Goal: Information Seeking & Learning: Check status

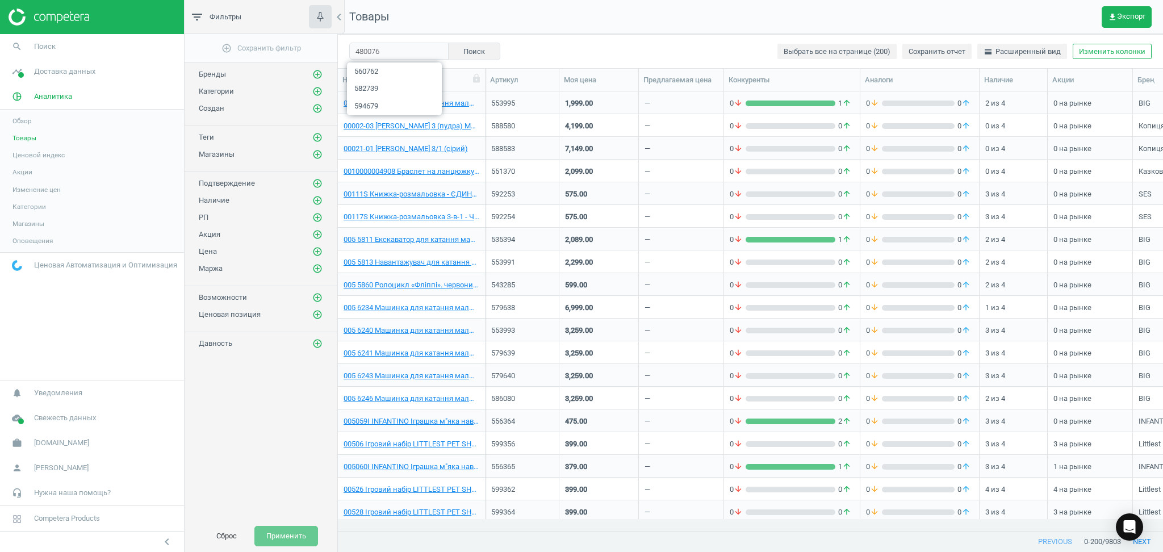
scroll to position [416, 813]
type input "480076"
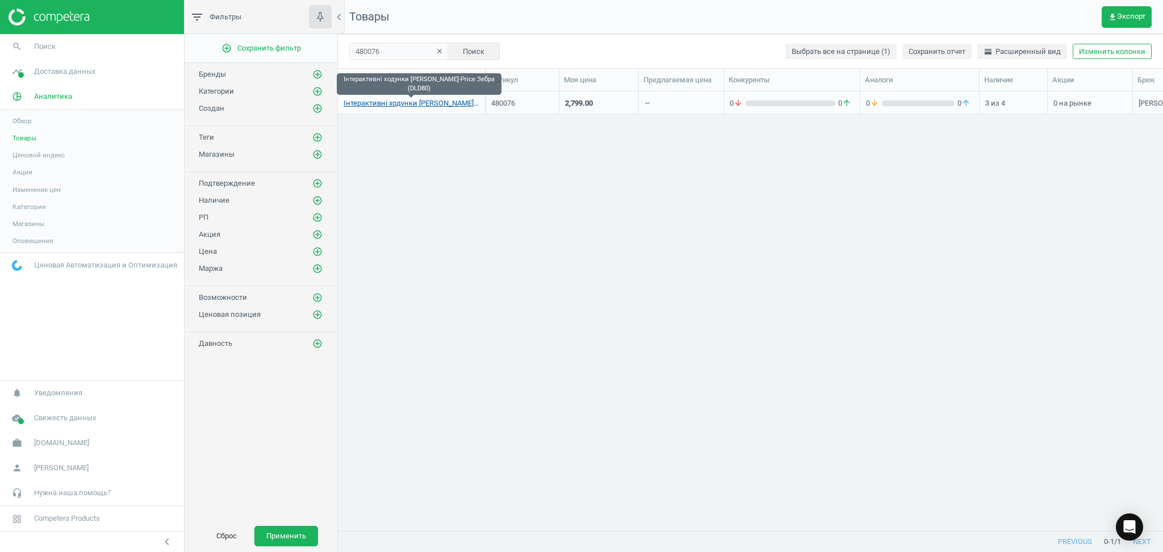
click at [393, 102] on link "Інтерактивні ходунки [PERSON_NAME]-Price Зебра (DLD80)" at bounding box center [411, 103] width 136 height 10
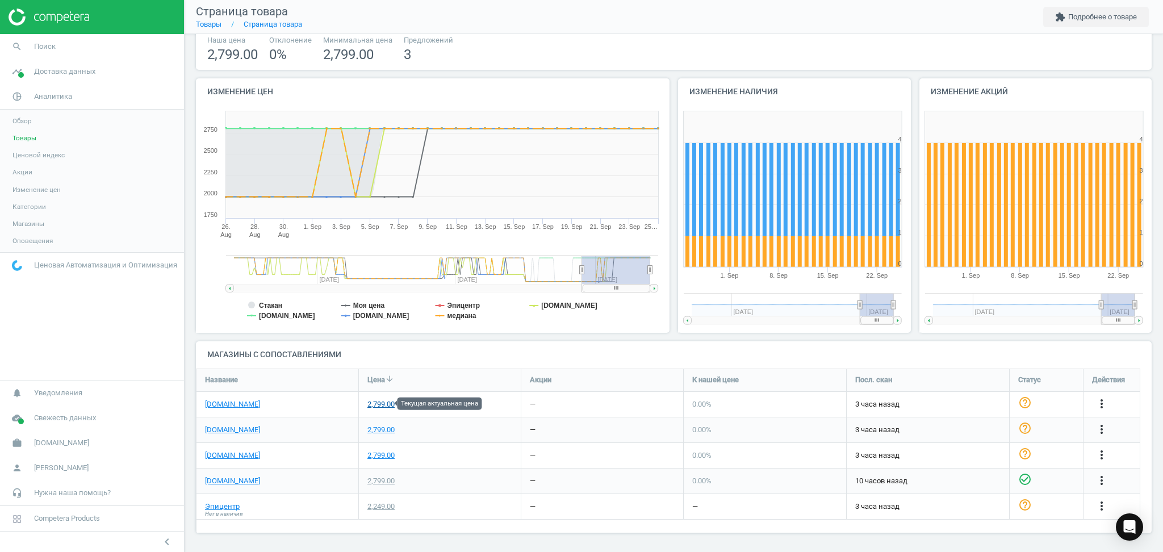
click at [377, 405] on div "2,799.00" at bounding box center [380, 404] width 27 height 10
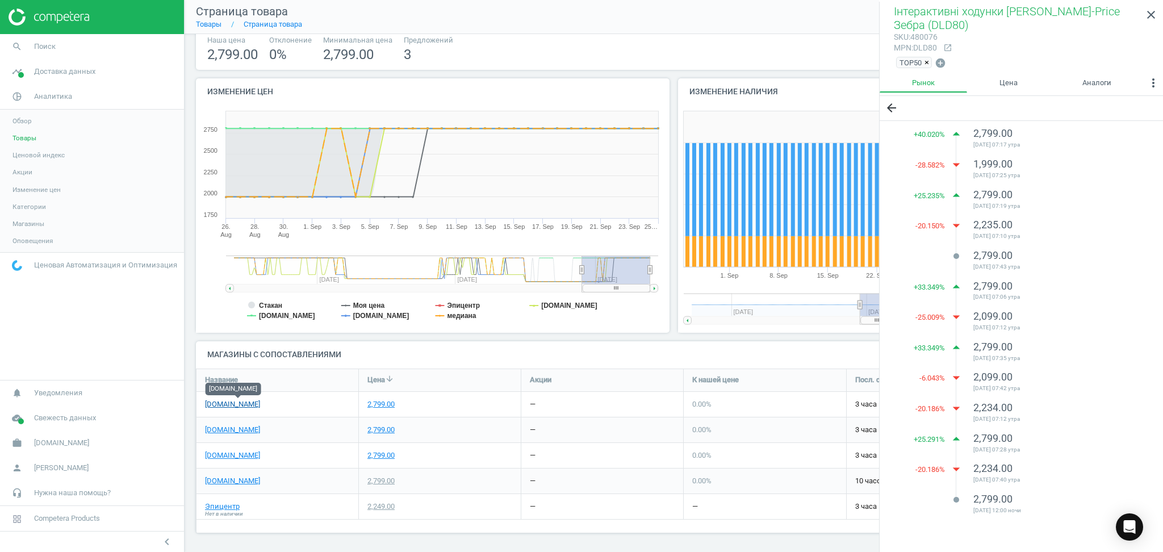
click at [219, 408] on link "[DOMAIN_NAME]" at bounding box center [232, 404] width 55 height 10
click at [220, 428] on link "[DOMAIN_NAME]" at bounding box center [232, 430] width 55 height 10
click at [230, 458] on link "[DOMAIN_NAME]" at bounding box center [232, 455] width 55 height 10
click at [224, 510] on span "Нет в наличии" at bounding box center [224, 514] width 38 height 8
click at [220, 509] on link "Эпицентр" at bounding box center [222, 506] width 35 height 10
